Goal: Find specific page/section

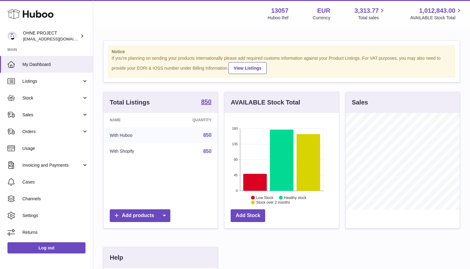
scroll to position [97, 114]
click at [45, 179] on span "Cases" at bounding box center [55, 182] width 66 height 6
click at [34, 114] on span "Sales" at bounding box center [51, 115] width 59 height 6
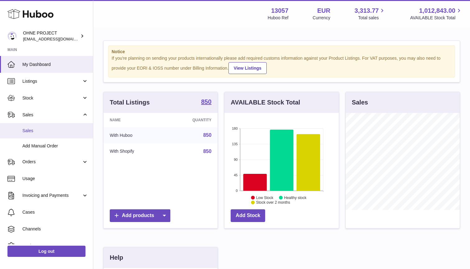
click at [48, 126] on link "Sales" at bounding box center [46, 130] width 93 height 15
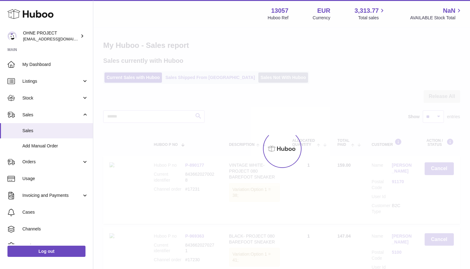
click at [260, 76] on link "Sales Not With Huboo" at bounding box center [283, 77] width 50 height 10
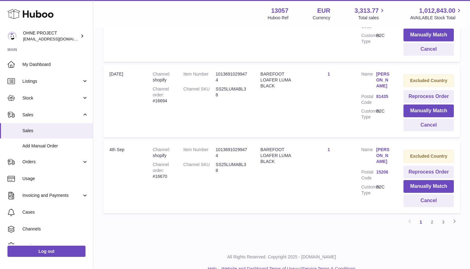
scroll to position [699, 0]
click at [26, 214] on link "Cases" at bounding box center [46, 212] width 93 height 17
click at [35, 143] on span "Add Manual Order" at bounding box center [55, 146] width 66 height 6
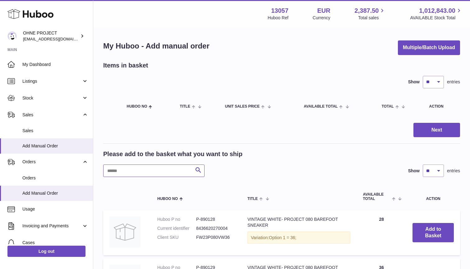
click at [122, 169] on input "text" at bounding box center [153, 170] width 101 height 12
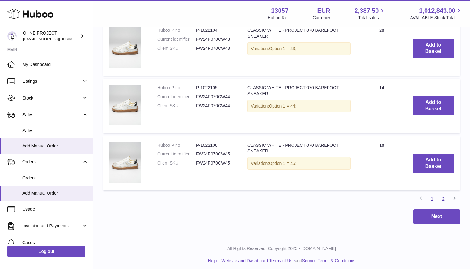
click at [442, 197] on link "2" at bounding box center [443, 198] width 11 height 11
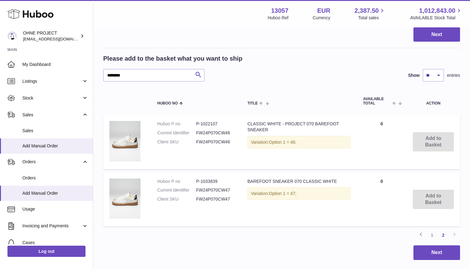
scroll to position [95, 0]
click at [138, 75] on input "*******" at bounding box center [153, 75] width 101 height 12
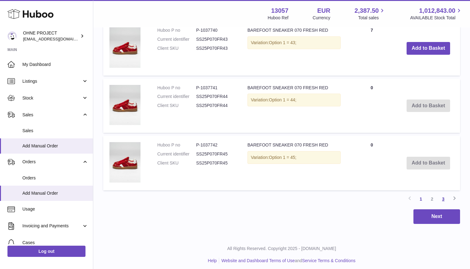
click at [442, 195] on link "3" at bounding box center [443, 198] width 11 height 11
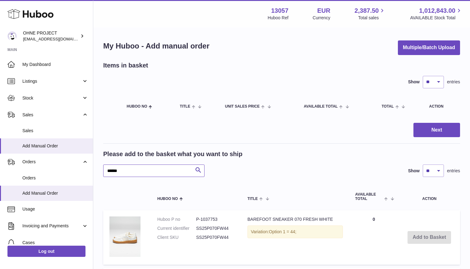
click at [127, 167] on input "*****" at bounding box center [153, 170] width 101 height 12
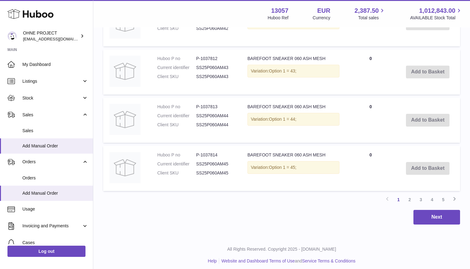
type input "****"
click at [431, 198] on link "4" at bounding box center [431, 199] width 11 height 11
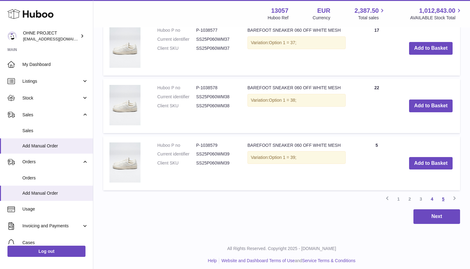
click at [446, 198] on link "5" at bounding box center [443, 198] width 11 height 11
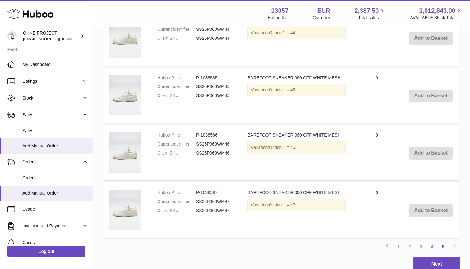
scroll to position [445, 0]
